Goal: Task Accomplishment & Management: Manage account settings

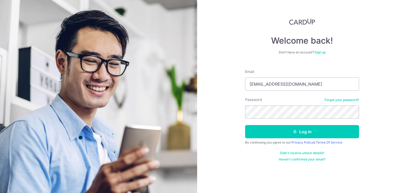
type input "[EMAIL_ADDRESS][DOMAIN_NAME]"
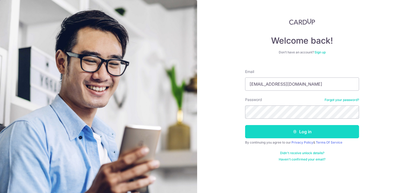
click at [312, 127] on button "Log in" at bounding box center [302, 131] width 114 height 13
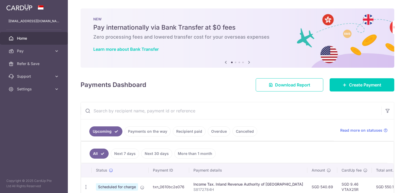
click at [294, 83] on div at bounding box center [205, 97] width 411 height 195
click at [289, 85] on span "Download Report" at bounding box center [292, 85] width 35 height 6
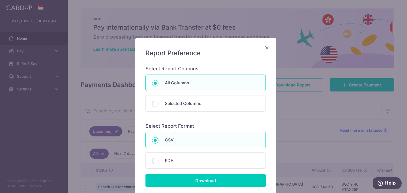
scroll to position [42, 0]
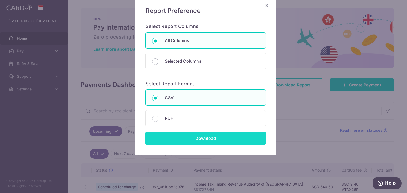
click at [208, 139] on input "Download" at bounding box center [205, 138] width 120 height 13
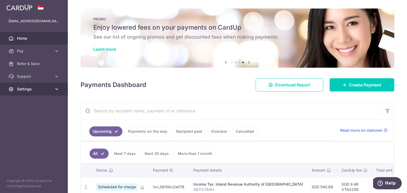
click at [55, 91] on icon at bounding box center [56, 89] width 5 height 5
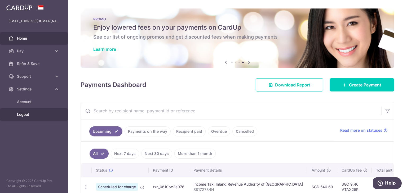
click at [31, 117] on span "Logout" at bounding box center [34, 114] width 35 height 5
